Goal: Find contact information: Find contact information

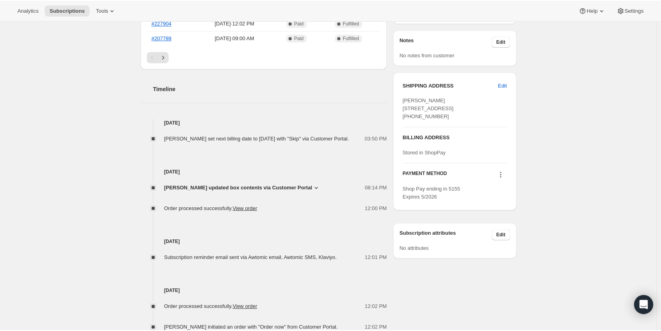
scroll to position [279, 0]
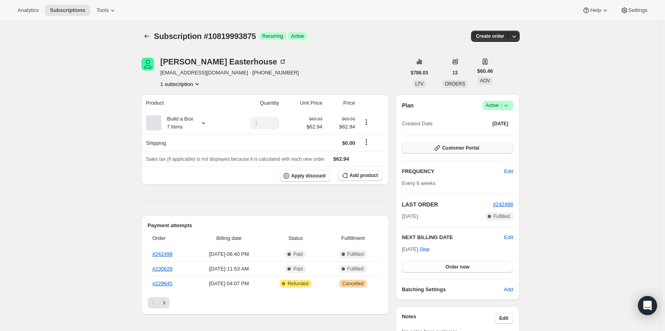
click at [461, 150] on span "Customer Portal" at bounding box center [460, 148] width 37 height 6
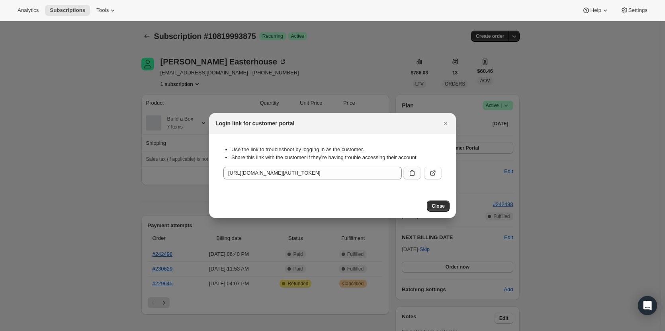
click at [406, 173] on button ":rc1:" at bounding box center [412, 173] width 18 height 13
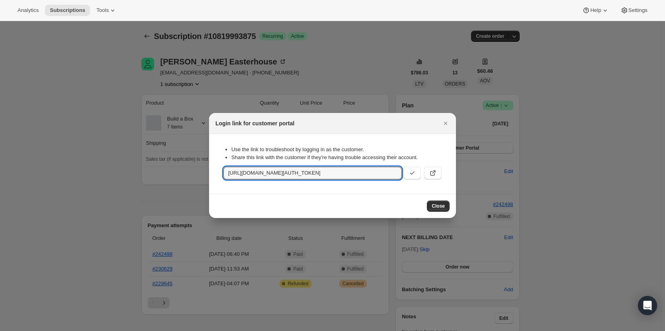
click at [101, 132] on div at bounding box center [332, 165] width 665 height 331
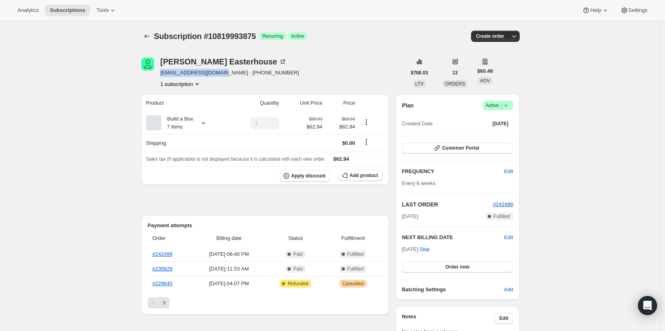
drag, startPoint x: 217, startPoint y: 76, endPoint x: 162, endPoint y: 77, distance: 55.7
click at [162, 77] on div "[PERSON_NAME] [EMAIL_ADDRESS][DOMAIN_NAME] · [PHONE_NUMBER] 1 subscription" at bounding box center [273, 73] width 265 height 30
copy span "[EMAIL_ADDRESS][DOMAIN_NAME]"
click at [467, 149] on span "Customer Portal" at bounding box center [460, 148] width 37 height 6
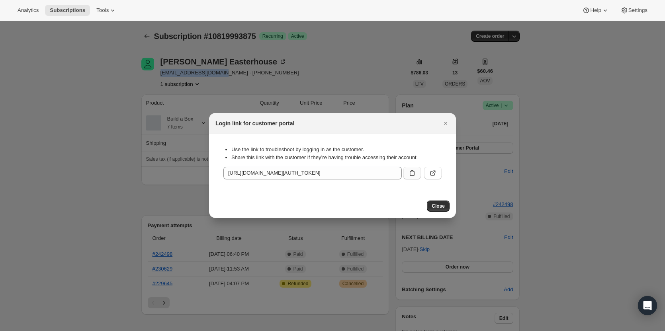
click at [414, 170] on icon ":rc1:" at bounding box center [412, 173] width 8 height 8
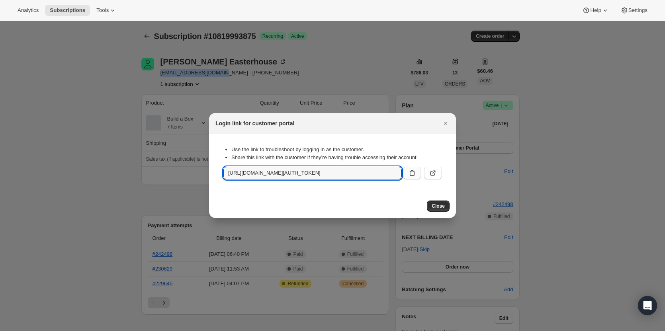
copy span "[EMAIL_ADDRESS][DOMAIN_NAME]"
click at [445, 128] on button "Close" at bounding box center [445, 123] width 11 height 11
